Goal: Find specific page/section: Find specific page/section

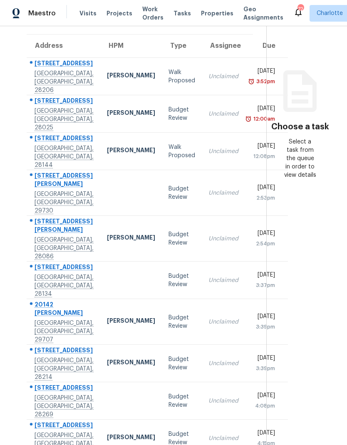
scroll to position [33, 0]
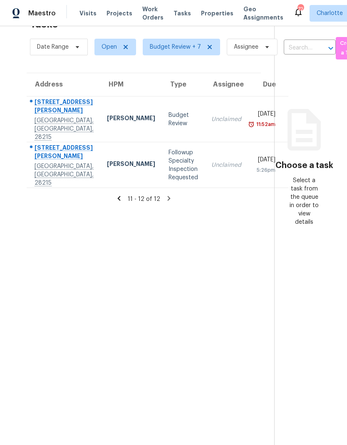
click at [115, 195] on icon at bounding box center [118, 198] width 7 height 7
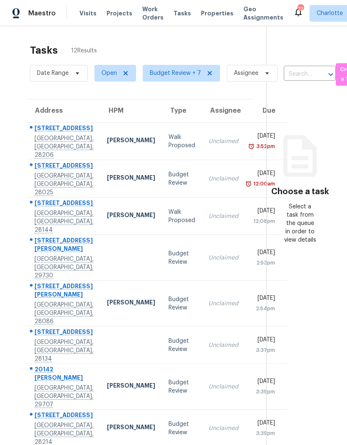
scroll to position [0, 0]
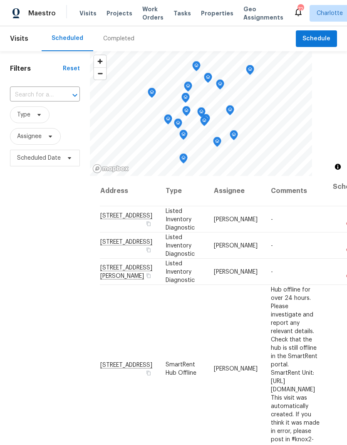
click at [142, 15] on span "Work Orders" at bounding box center [152, 13] width 21 height 17
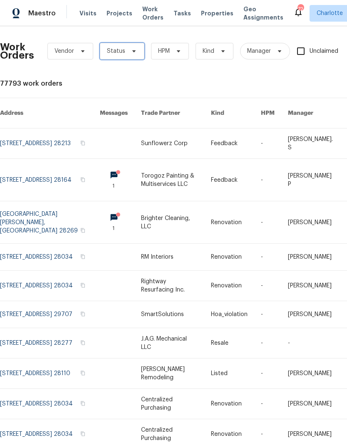
click at [130, 56] on span "Status" at bounding box center [122, 51] width 44 height 17
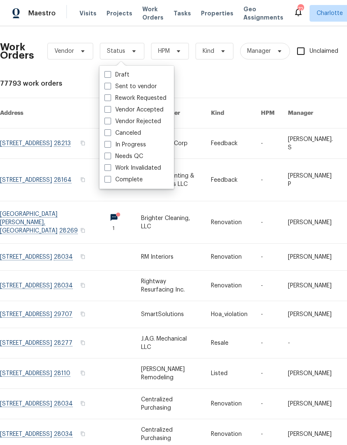
click at [134, 156] on label "Needs QC" at bounding box center [123, 156] width 39 height 8
click at [110, 156] on input "Needs QC" at bounding box center [106, 154] width 5 height 5
checkbox input "true"
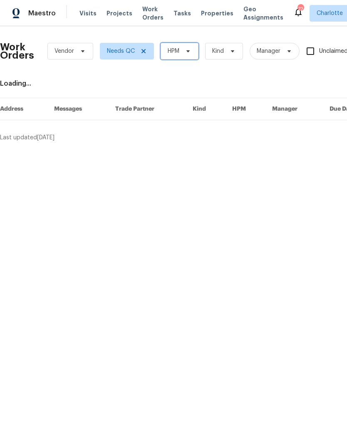
click at [191, 56] on span "HPM" at bounding box center [179, 51] width 38 height 17
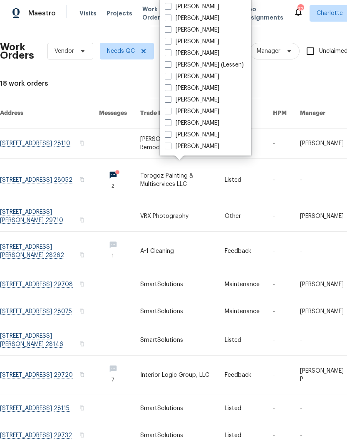
scroll to position [103, 0]
click at [204, 147] on label "[PERSON_NAME]" at bounding box center [192, 146] width 54 height 8
click at [170, 147] on input "[PERSON_NAME]" at bounding box center [167, 144] width 5 height 5
checkbox input "true"
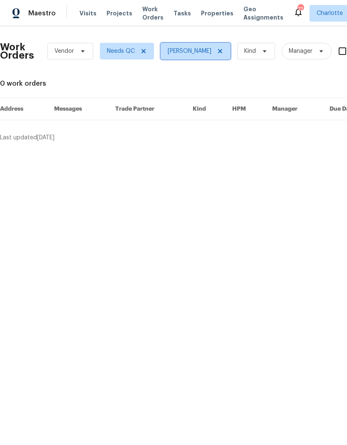
click at [193, 50] on span "[PERSON_NAME]" at bounding box center [190, 51] width 44 height 8
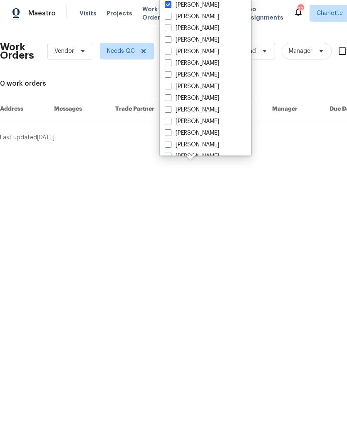
click at [231, 148] on html "Maestro Visits Projects Work Orders Tasks Properties Geo Assignments 72 Charlot…" at bounding box center [173, 74] width 347 height 148
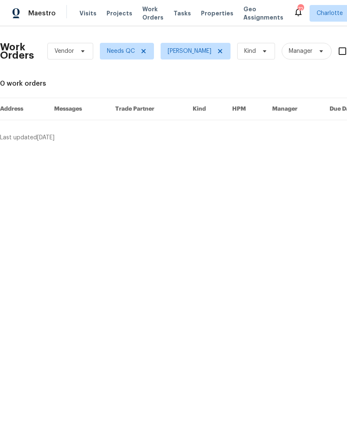
click at [45, 20] on div "Maestro" at bounding box center [28, 13] width 56 height 17
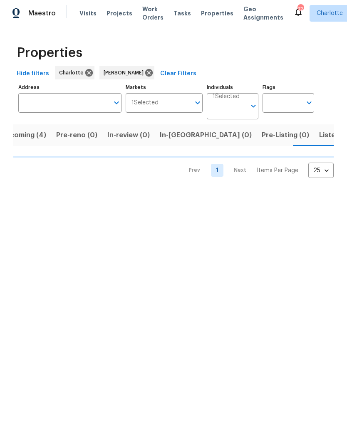
scroll to position [0, 18]
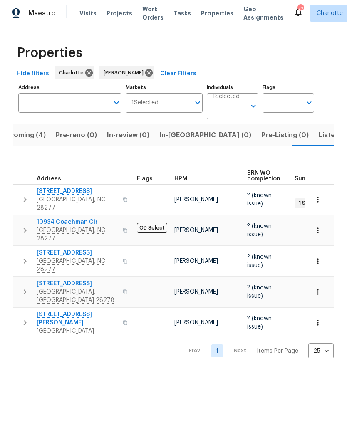
click at [34, 137] on span "Upcoming (4)" at bounding box center [22, 135] width 45 height 12
